Goal: Task Accomplishment & Management: Complete application form

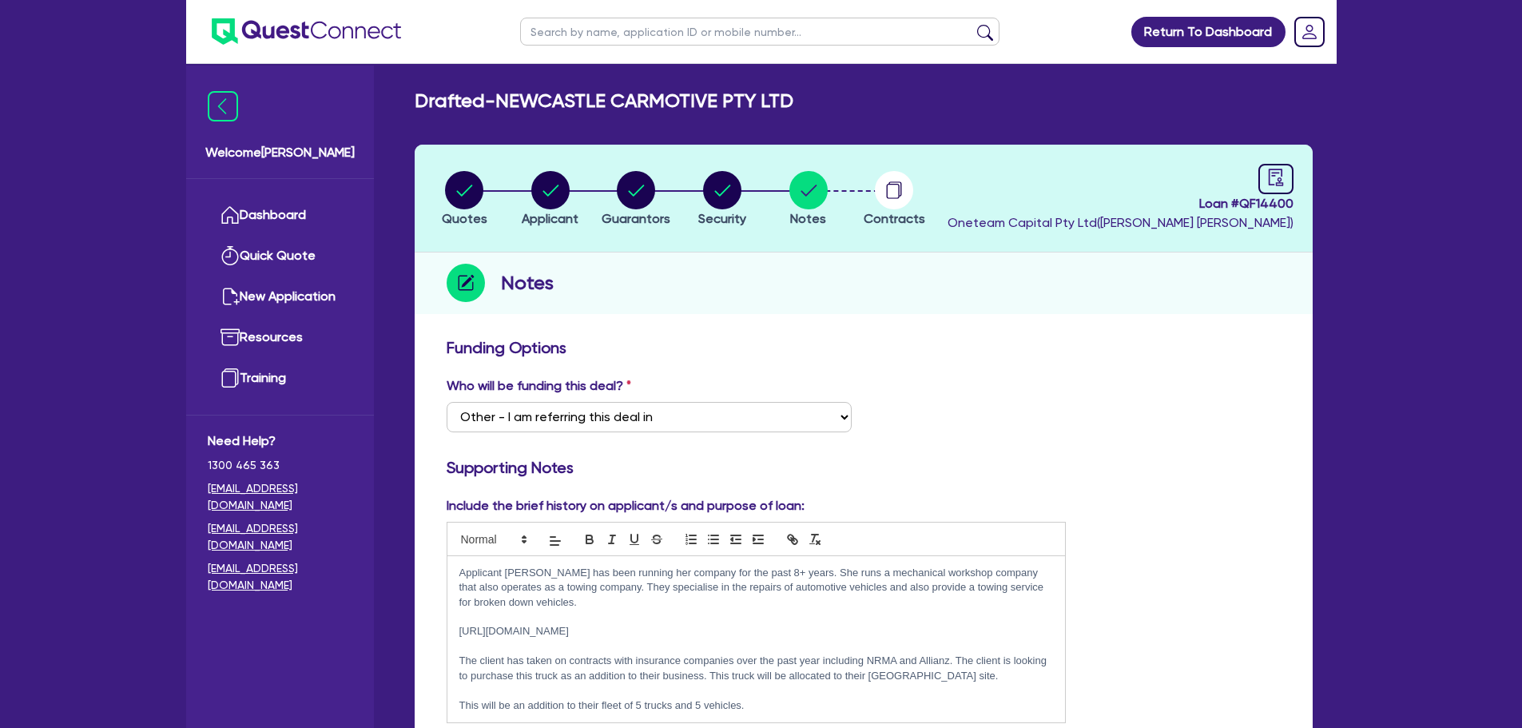
select select "Other"
click at [899, 289] on div "Notes" at bounding box center [864, 283] width 898 height 62
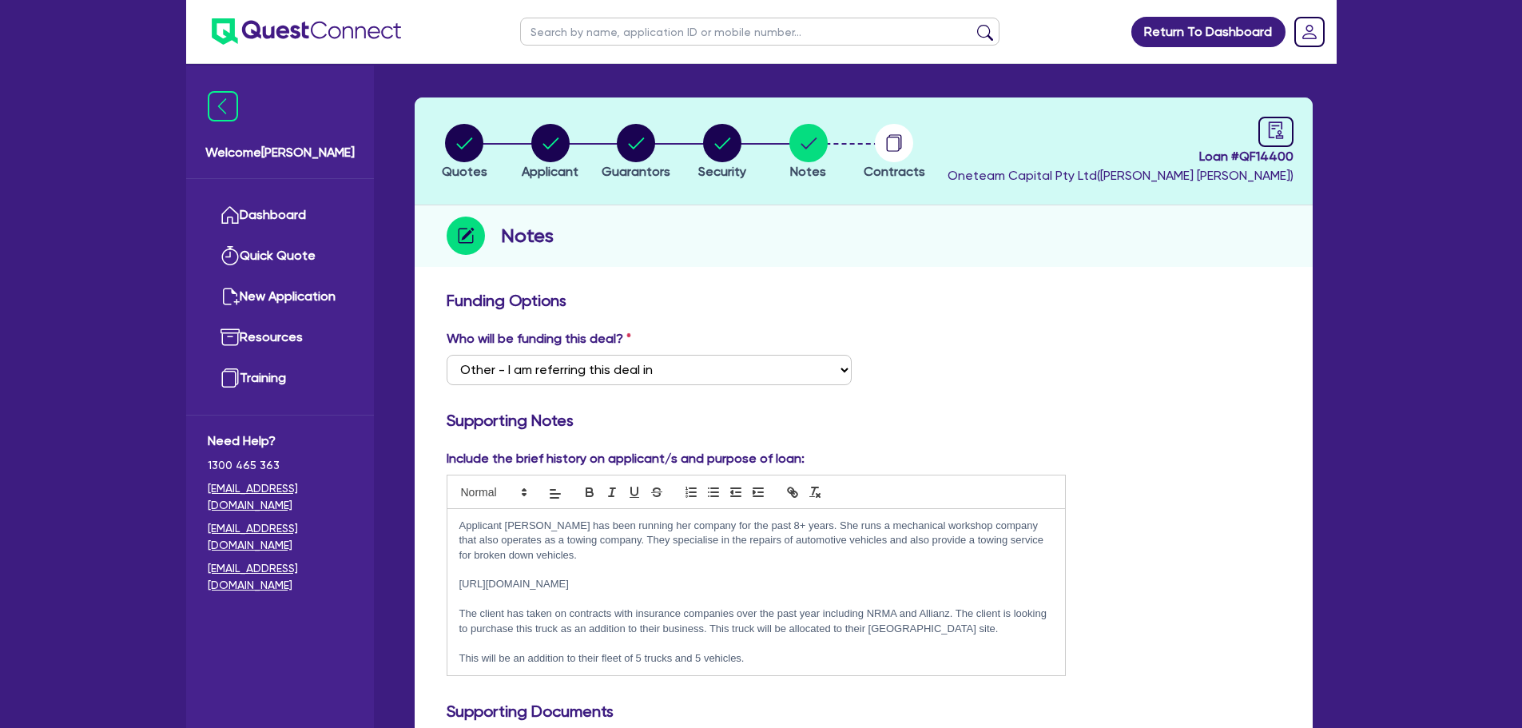
scroll to position [80, 0]
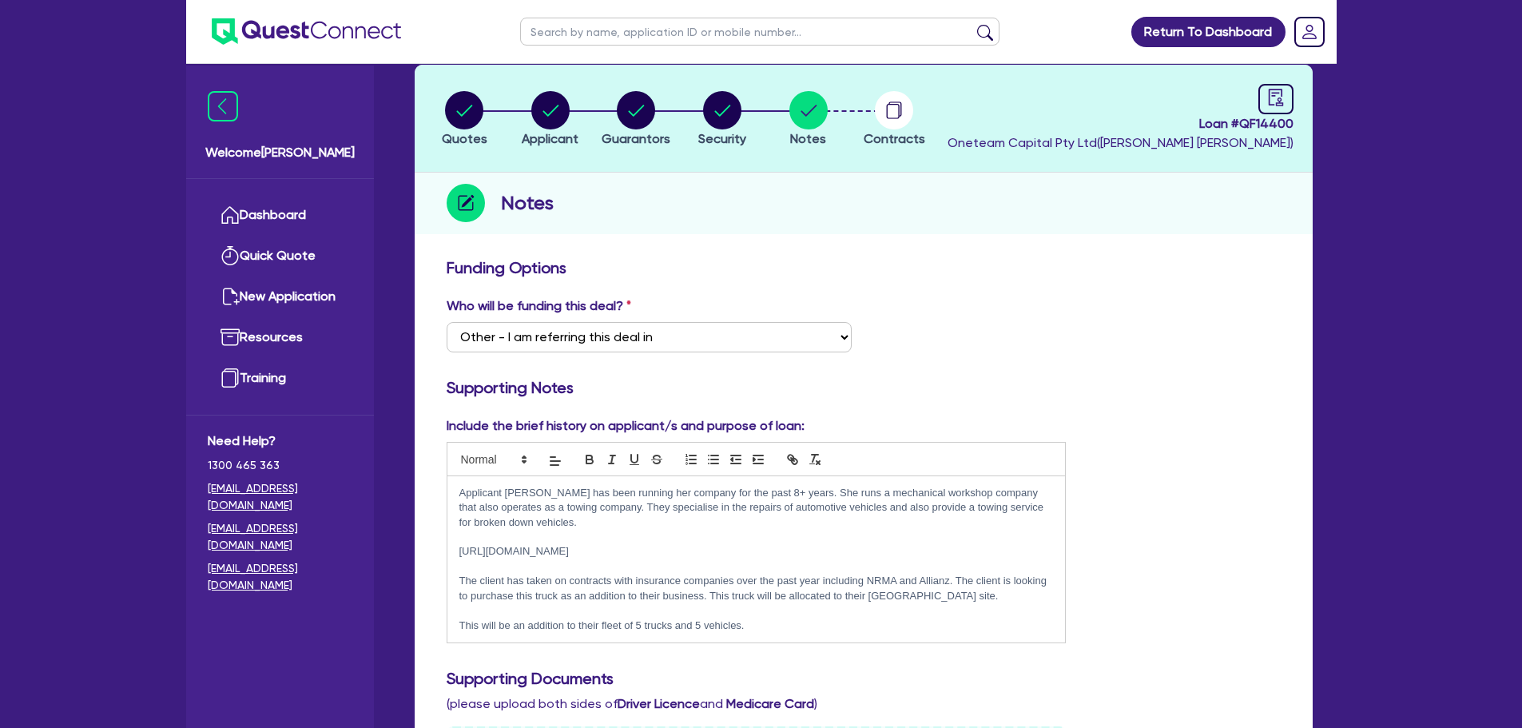
click at [1268, 100] on icon "audit" at bounding box center [1275, 97] width 14 height 17
select select "DRAFTED_AMENDED"
select select "Angle Finance"
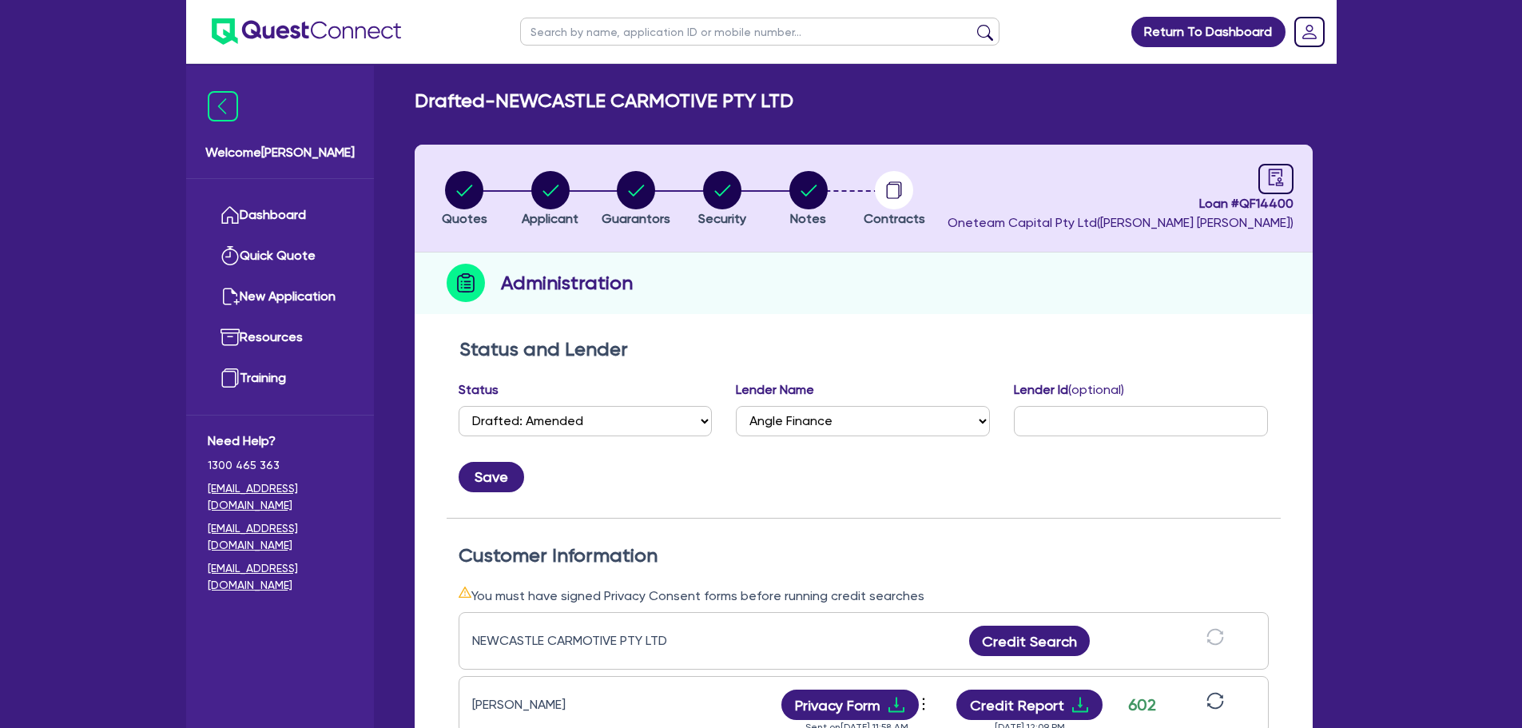
click at [760, 300] on div "Administration" at bounding box center [864, 283] width 898 height 62
drag, startPoint x: 642, startPoint y: 276, endPoint x: 502, endPoint y: 280, distance: 139.8
click at [502, 280] on div "Administration" at bounding box center [864, 283] width 898 height 62
click at [621, 327] on div "Quotes Applicant [GEOGRAPHIC_DATA] Security Notes Contracts Loan # QF14400 Onet…" at bounding box center [864, 634] width 898 height 978
click at [744, 316] on div "Quotes Applicant [GEOGRAPHIC_DATA] Security Notes Contracts Loan # QF14400 Onet…" at bounding box center [864, 634] width 898 height 978
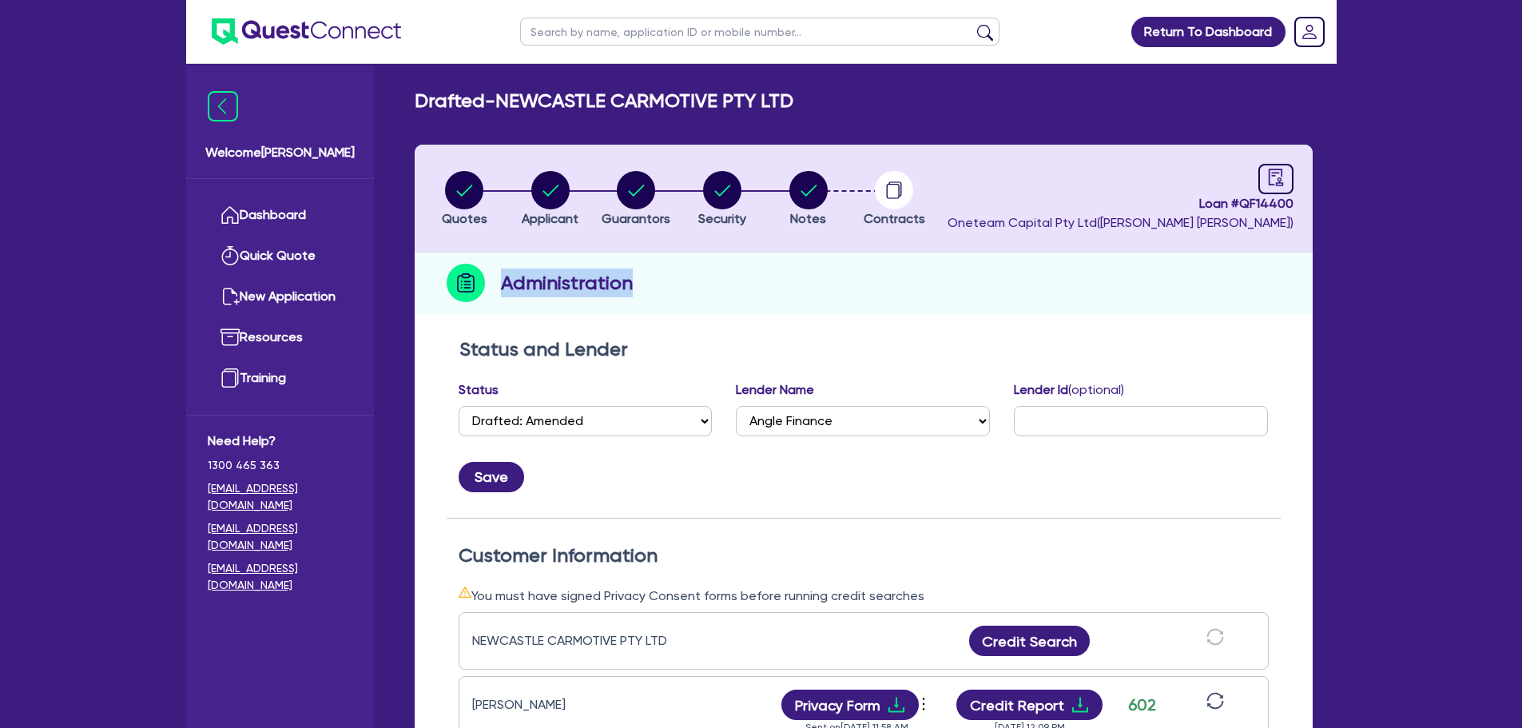
drag, startPoint x: 645, startPoint y: 282, endPoint x: 502, endPoint y: 284, distance: 143.0
click at [502, 284] on div "Administration" at bounding box center [864, 283] width 898 height 62
click at [716, 305] on div "Administration" at bounding box center [864, 283] width 898 height 62
drag, startPoint x: 632, startPoint y: 350, endPoint x: 449, endPoint y: 332, distance: 183.8
click at [449, 332] on div "Status and Lender Status Select Quoted Drafted: New Drafted: Amended Submitted:…" at bounding box center [864, 726] width 898 height 792
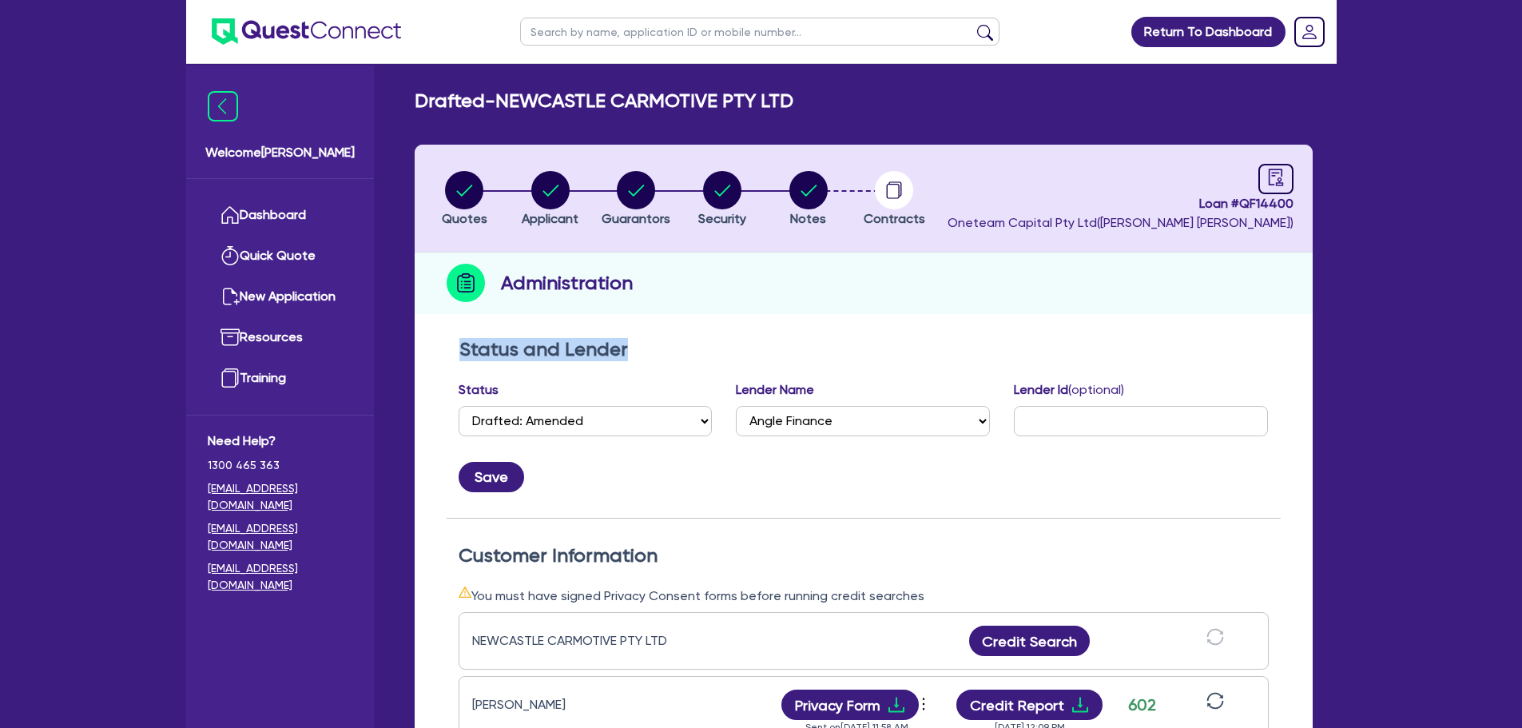
click at [697, 347] on h2 "Status and Lender" at bounding box center [863, 349] width 808 height 23
